Goal: Transaction & Acquisition: Purchase product/service

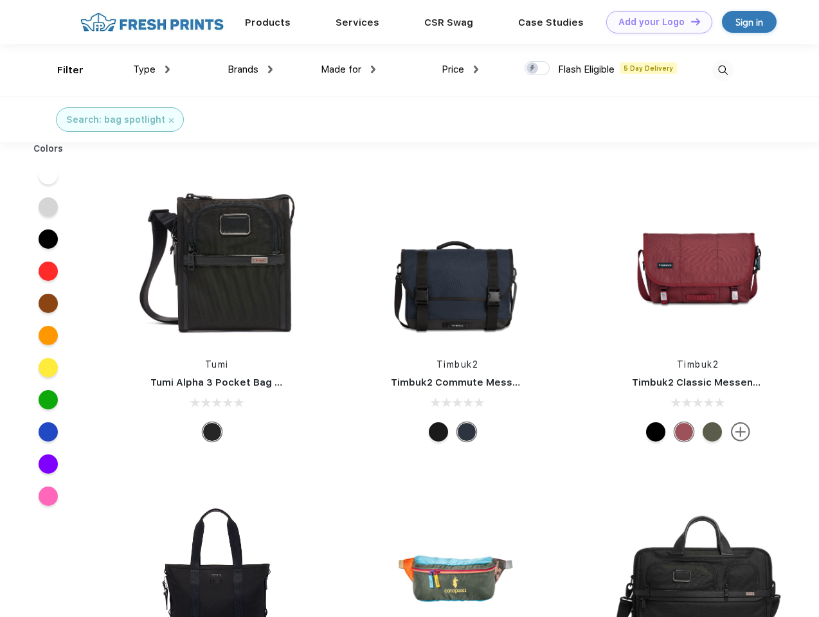
click at [654, 22] on link "Add your Logo Design Tool" at bounding box center [659, 22] width 106 height 22
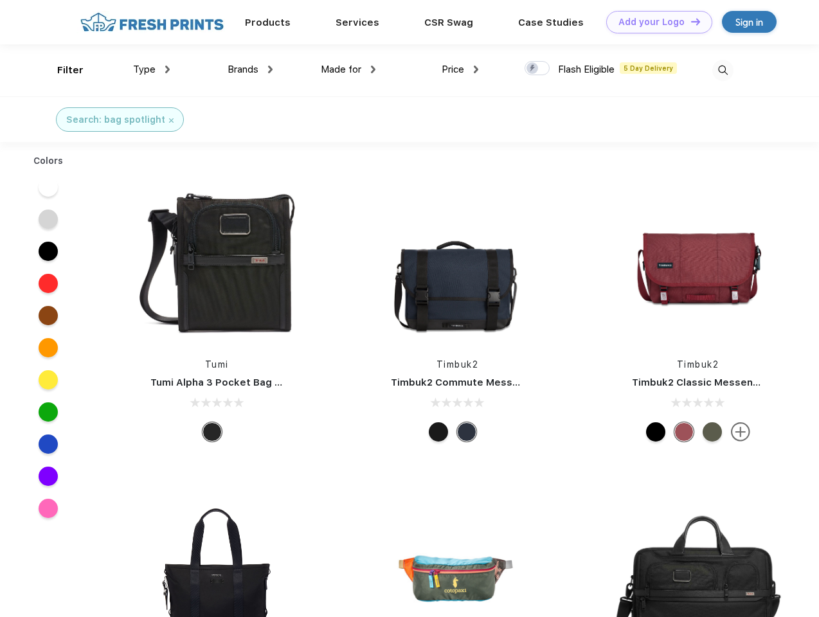
click at [0, 0] on div "Design Tool" at bounding box center [0, 0] width 0 height 0
click at [689, 21] on link "Add your Logo Design Tool" at bounding box center [659, 22] width 106 height 22
click at [62, 70] on div "Filter" at bounding box center [70, 70] width 26 height 15
click at [152, 69] on span "Type" at bounding box center [144, 70] width 22 height 12
click at [250, 69] on span "Brands" at bounding box center [242, 70] width 31 height 12
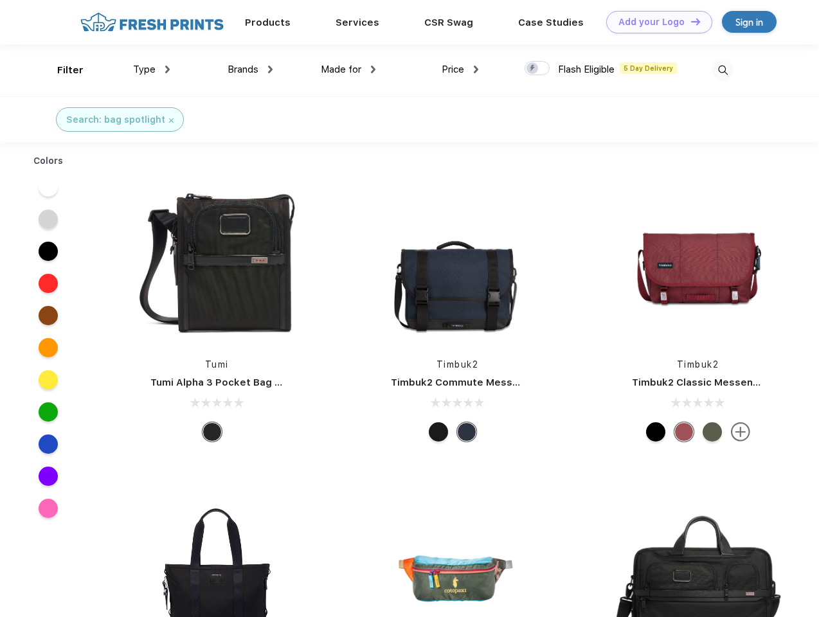
click at [348, 69] on span "Made for" at bounding box center [341, 70] width 40 height 12
click at [460, 69] on span "Price" at bounding box center [452, 70] width 22 height 12
click at [537, 69] on div at bounding box center [536, 68] width 25 height 14
click at [533, 69] on input "checkbox" at bounding box center [528, 64] width 8 height 8
click at [722, 70] on img at bounding box center [722, 70] width 21 height 21
